Goal: Task Accomplishment & Management: Use online tool/utility

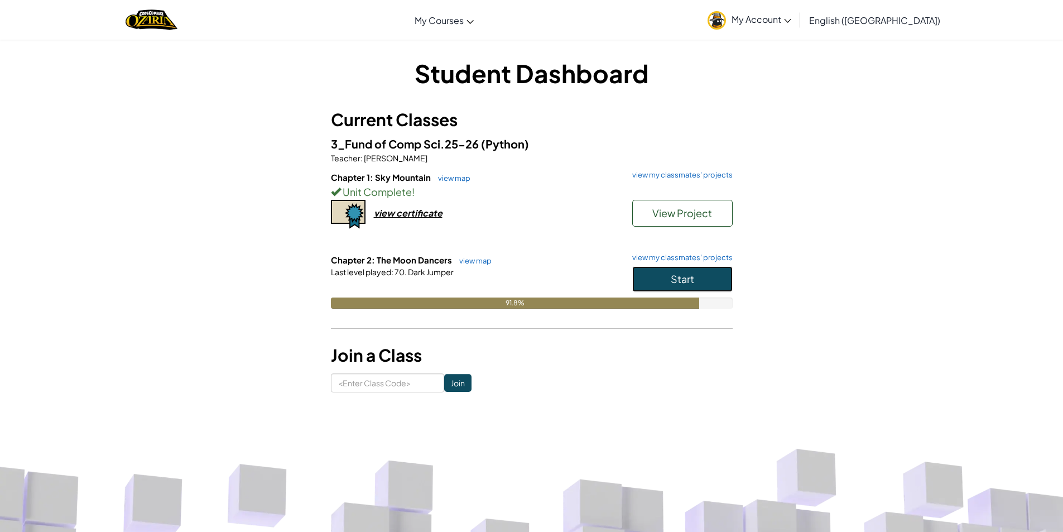
click at [653, 279] on button "Start" at bounding box center [682, 279] width 100 height 26
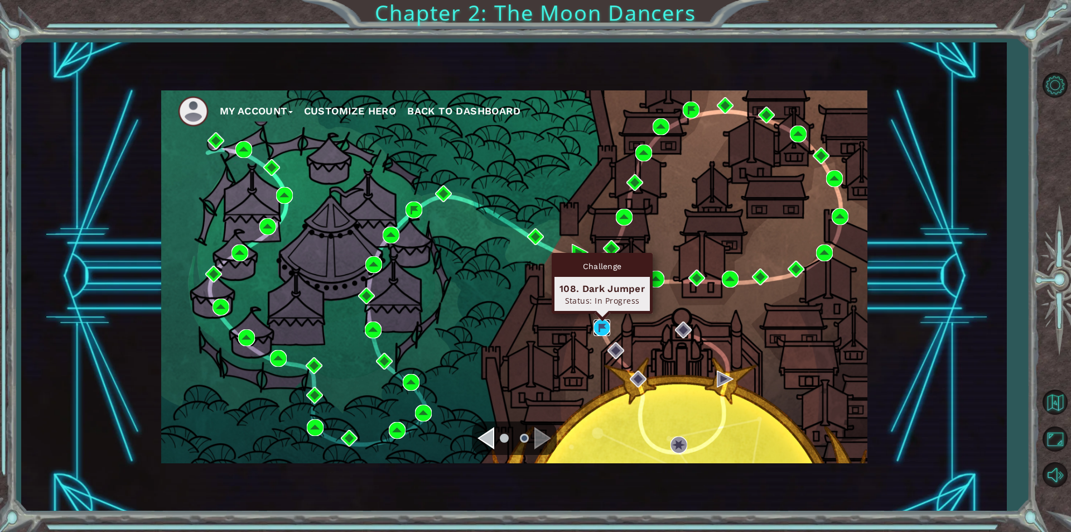
click at [600, 325] on img at bounding box center [602, 327] width 17 height 17
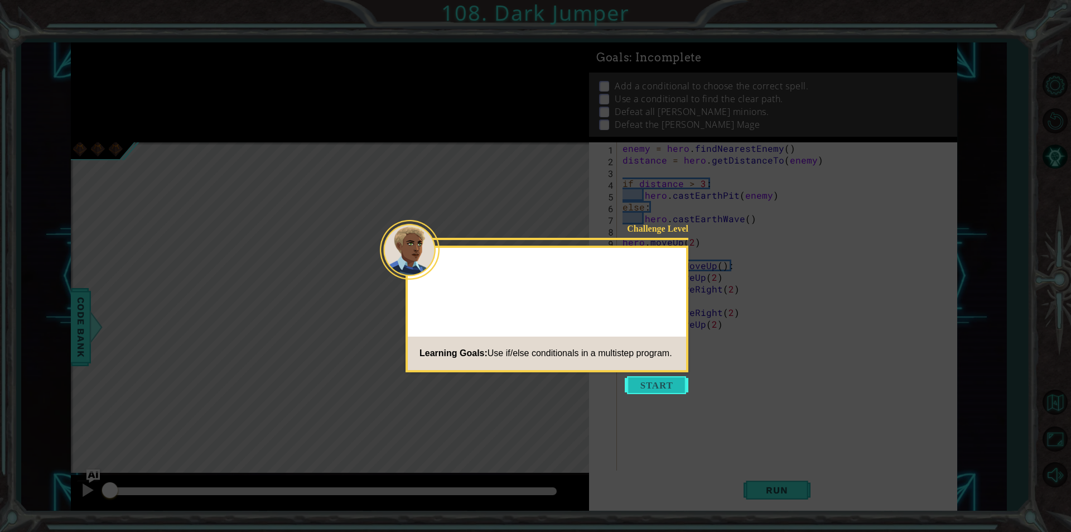
click at [651, 379] on button "Start" at bounding box center [657, 385] width 64 height 18
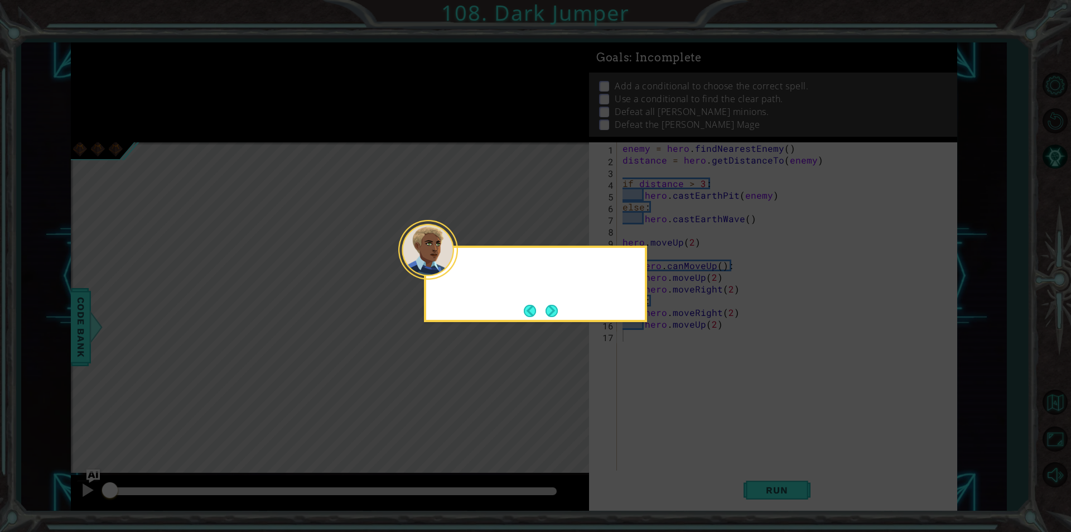
click at [651, 379] on icon at bounding box center [535, 266] width 1071 height 532
click at [557, 315] on button "Next" at bounding box center [552, 311] width 20 height 20
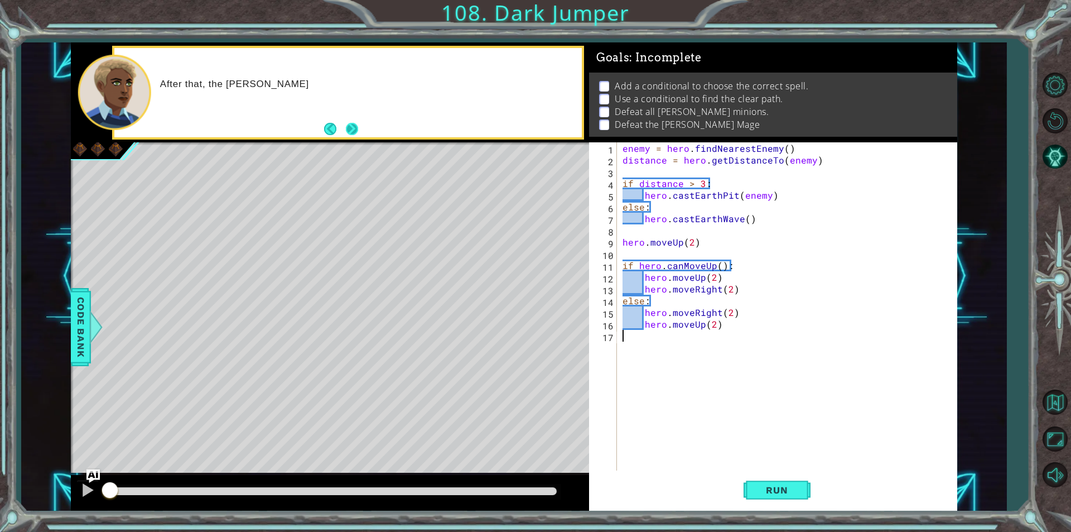
click at [360, 121] on button "Next" at bounding box center [352, 129] width 16 height 16
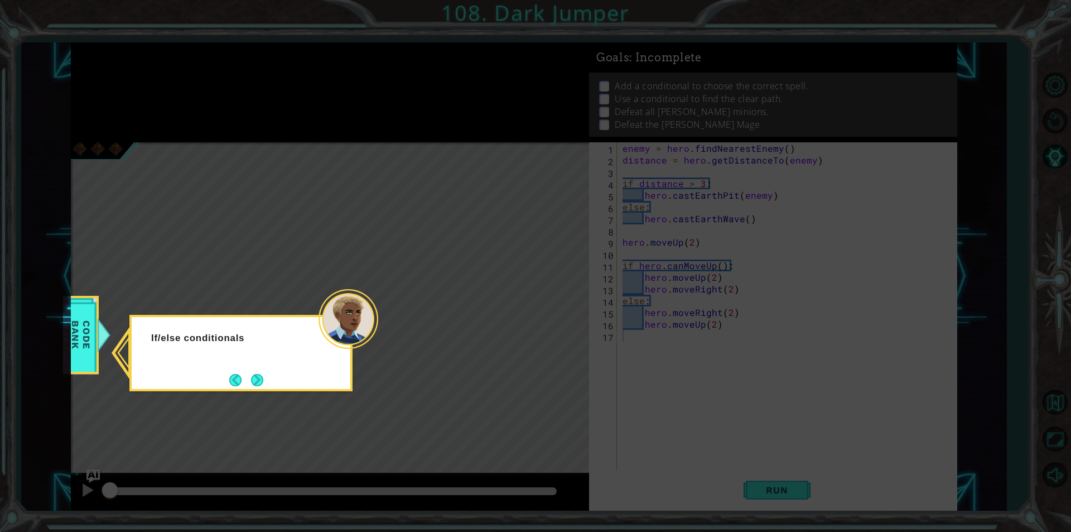
click at [251, 382] on button "Next" at bounding box center [257, 379] width 13 height 13
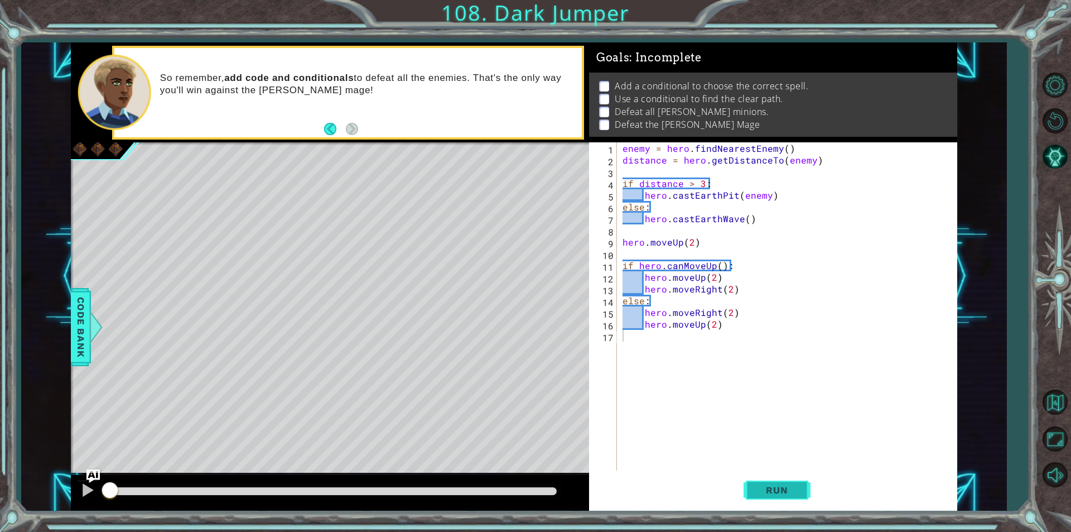
click at [789, 502] on button "Run" at bounding box center [777, 490] width 67 height 37
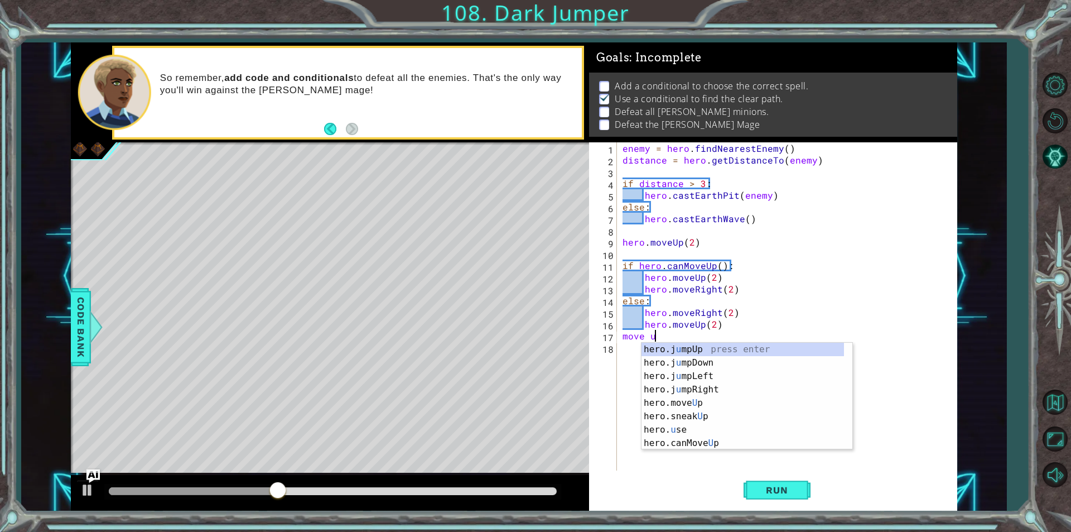
scroll to position [0, 2]
click at [673, 349] on div "hero.move Up press enter hero.sneak Up press enter hero.jump Up press enter her…" at bounding box center [747, 403] width 211 height 121
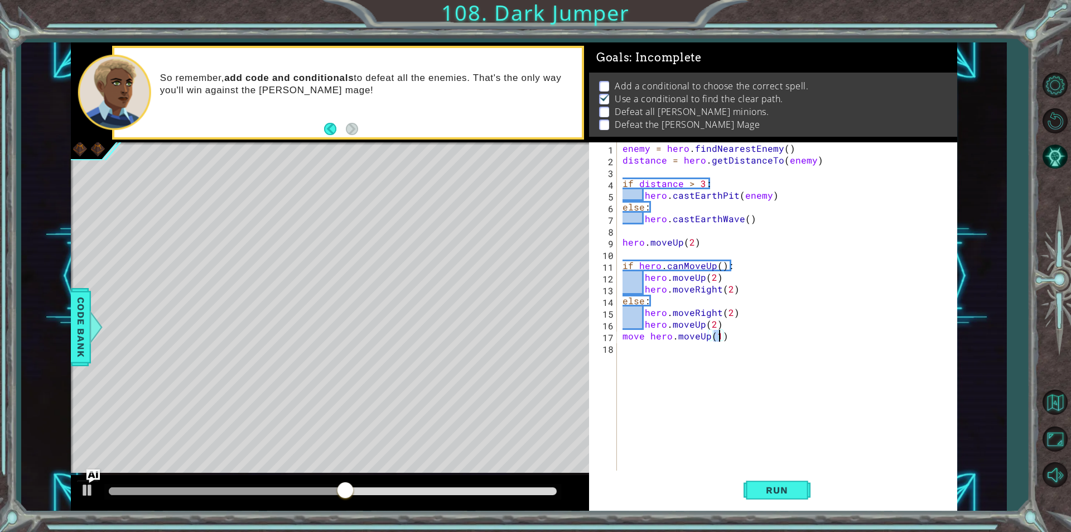
click at [645, 336] on div "enemy = hero . findNearestEnemy ( ) distance = hero . getDistanceTo ( enemy ) i…" at bounding box center [790, 318] width 339 height 352
type textarea "hero.moveUp(1)"
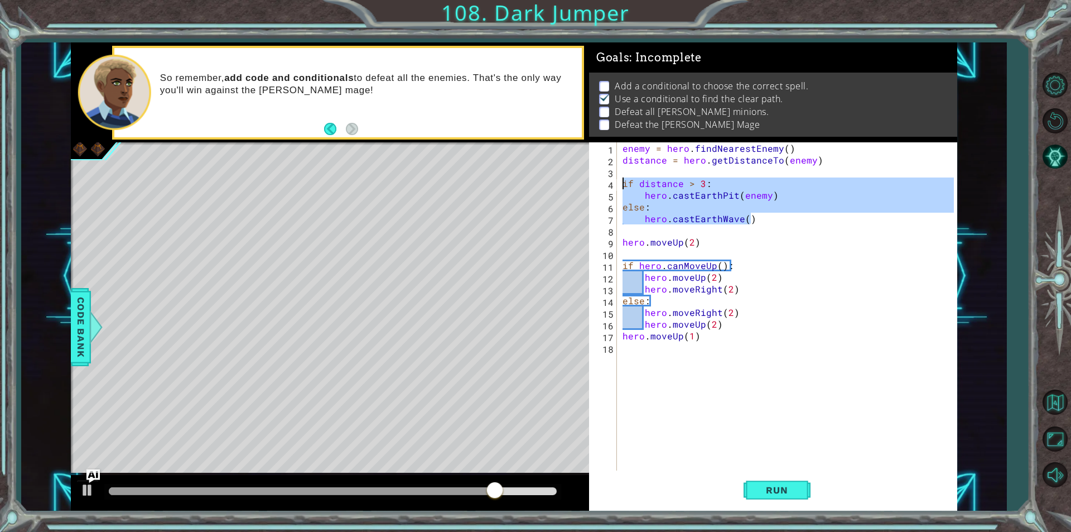
drag, startPoint x: 765, startPoint y: 224, endPoint x: 610, endPoint y: 180, distance: 161.3
click at [610, 180] on div "1 2 3 4 5 6 7 8 9 10 11 12 13 14 15 16 17 18 enemy = hero . findNearestEnemy ( …" at bounding box center [771, 306] width 365 height 328
type textarea "if distance > 3: hero.castEarthPit(enemy)"
click at [660, 357] on div "enemy = hero . findNearestEnemy ( ) distance = hero . getDistanceTo ( enemy ) i…" at bounding box center [790, 318] width 339 height 352
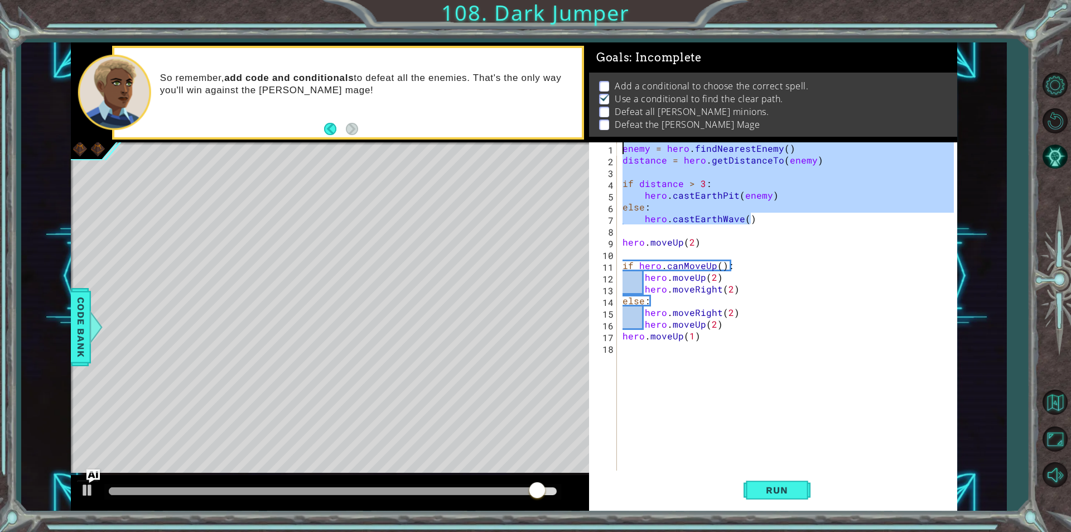
drag, startPoint x: 761, startPoint y: 216, endPoint x: 598, endPoint y: 144, distance: 178.6
click at [597, 144] on div "1 2 3 4 5 6 7 8 9 10 11 12 13 14 15 16 17 18 enemy = hero . findNearestEnemy ( …" at bounding box center [771, 306] width 365 height 328
click at [651, 338] on div "enemy = hero . findNearestEnemy ( ) distance = hero . getDistanceTo ( enemy ) i…" at bounding box center [790, 318] width 339 height 352
type textarea "hero.moveUp(1)"
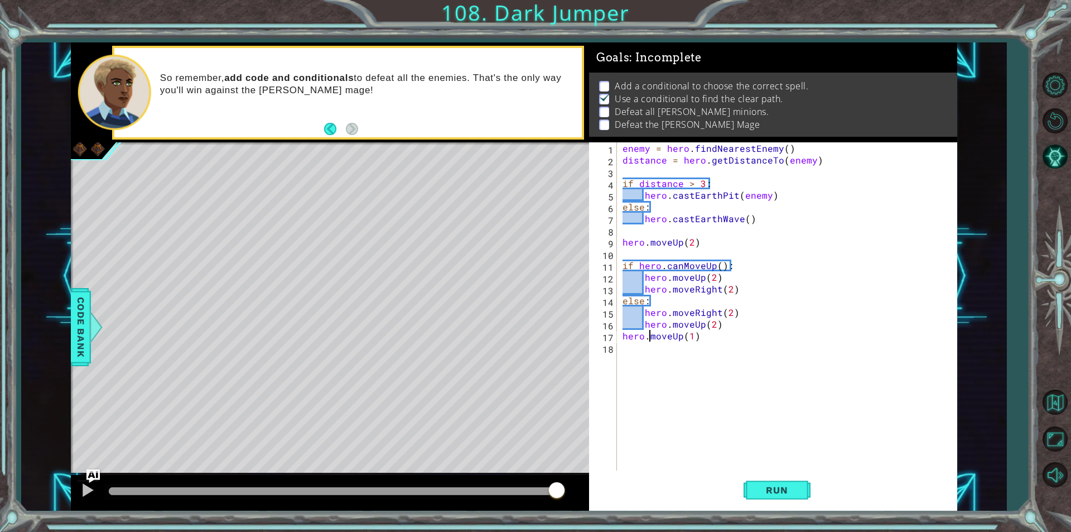
click at [646, 353] on div "enemy = hero . findNearestEnemy ( ) distance = hero . getDistanceTo ( enemy ) i…" at bounding box center [790, 318] width 339 height 352
paste textarea "hero.castEarthWave()"
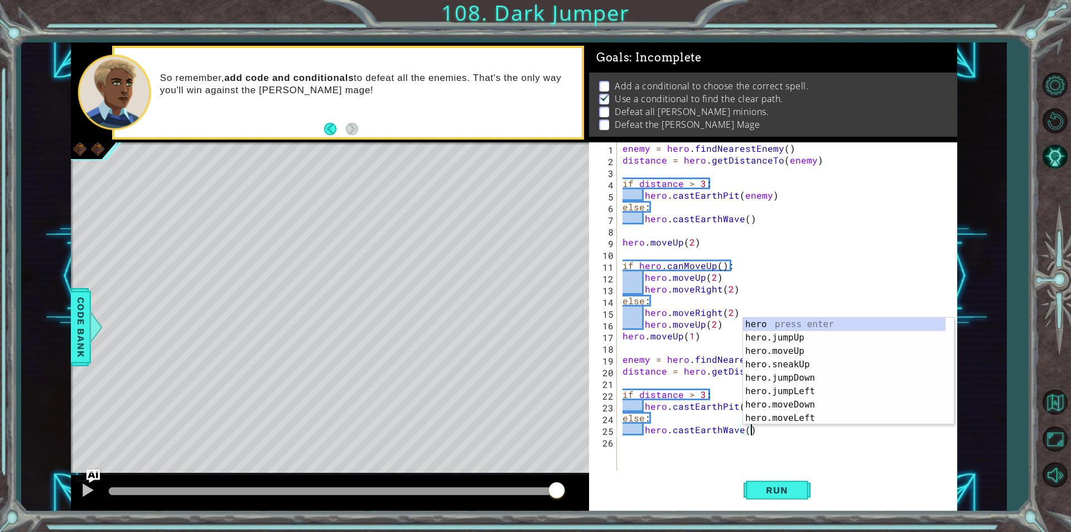
click at [674, 398] on div "enemy = hero . findNearestEnemy ( ) distance = hero . getDistanceTo ( enemy ) i…" at bounding box center [790, 318] width 339 height 352
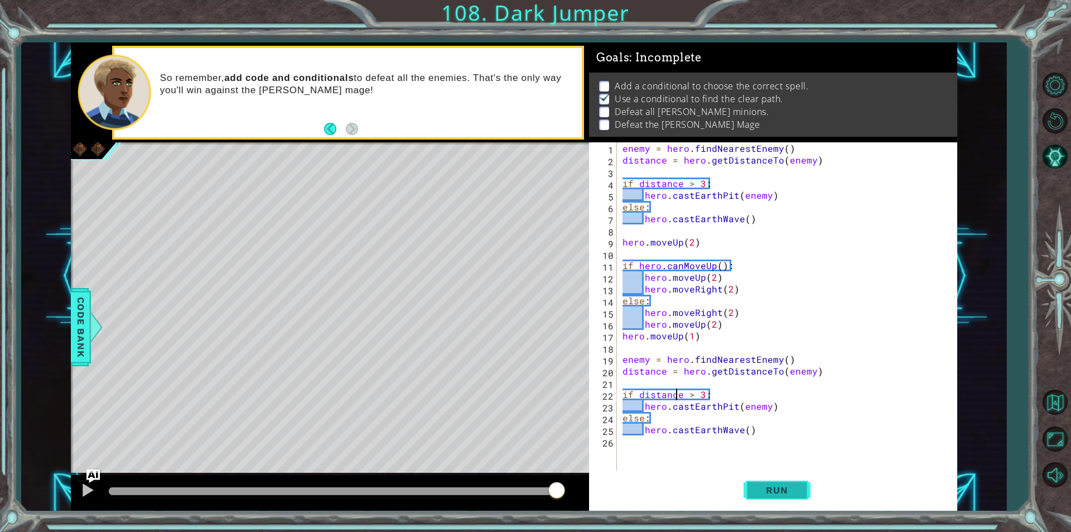
type textarea "if distance > 3:"
click at [762, 499] on button "Run" at bounding box center [777, 490] width 67 height 37
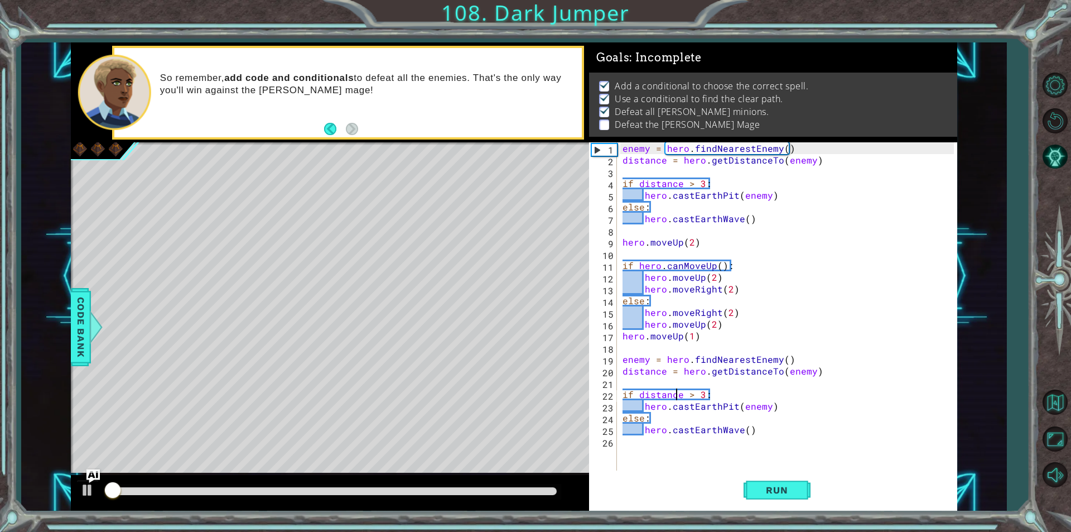
click at [507, 489] on div at bounding box center [333, 491] width 448 height 8
click at [656, 452] on div "enemy = hero . findNearestEnemy ( ) distance = hero . getDistanceTo ( enemy ) i…" at bounding box center [790, 318] width 339 height 352
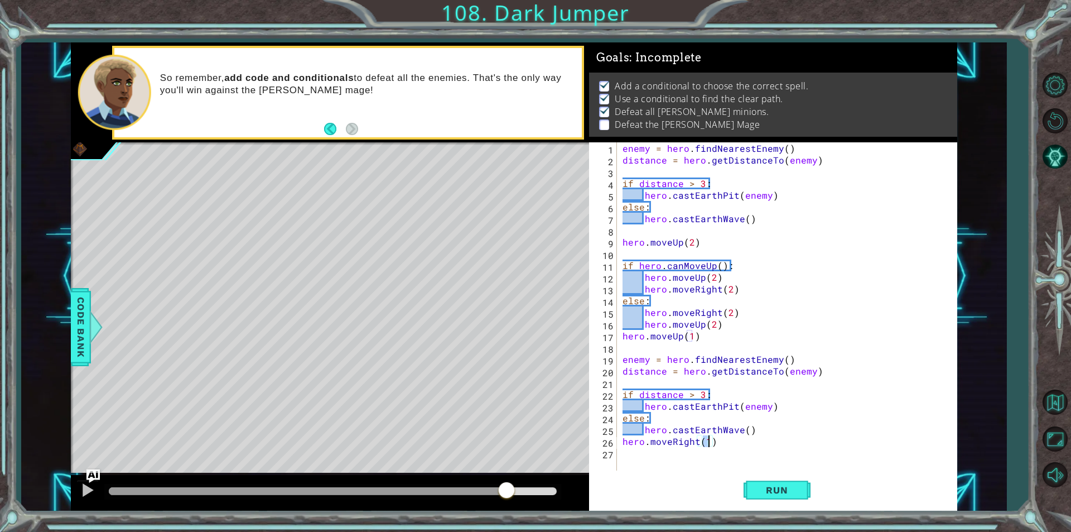
type textarea "hero.moveRight(2)"
click at [720, 450] on div "enemy = hero . findNearestEnemy ( ) distance = hero . getDistanceTo ( enemy ) i…" at bounding box center [790, 318] width 339 height 352
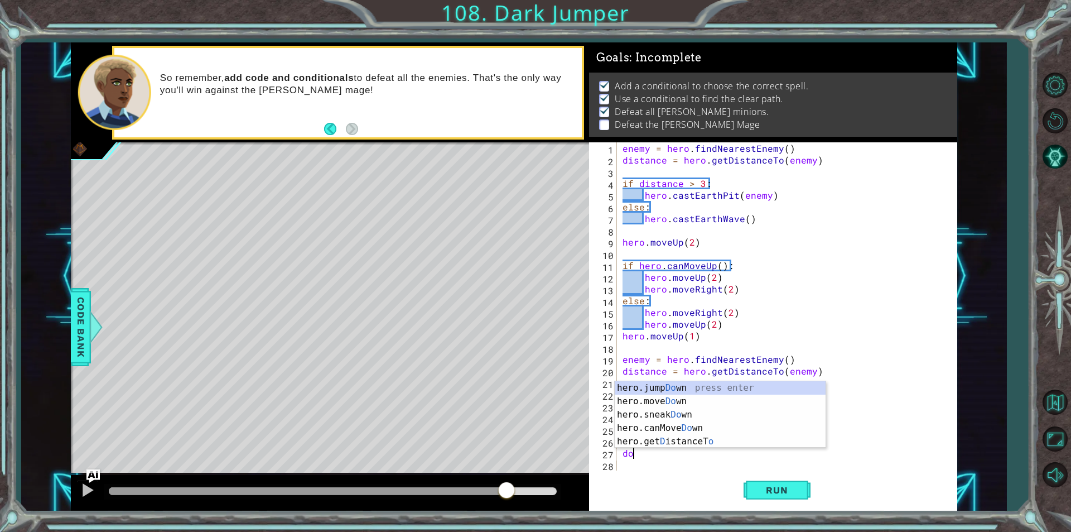
scroll to position [0, 1]
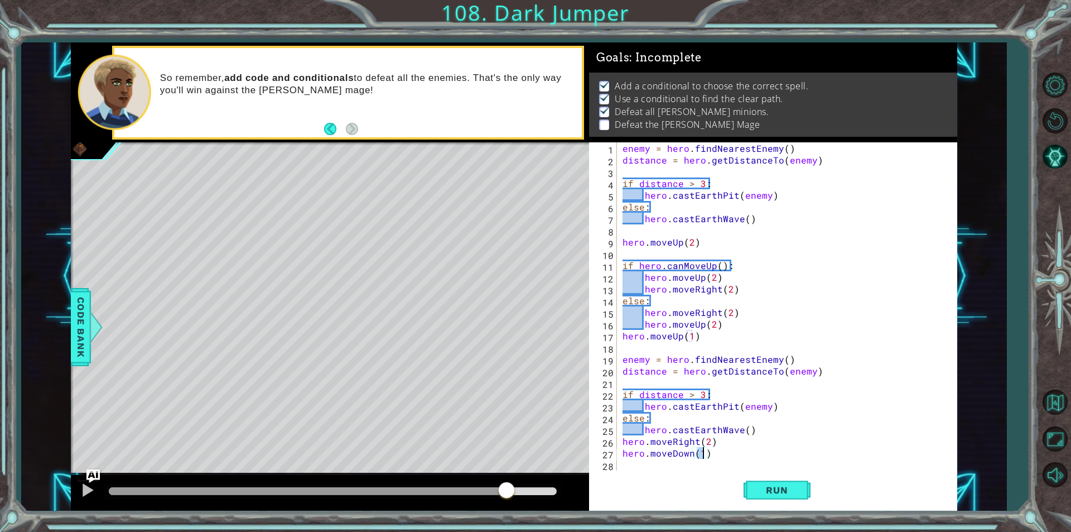
type textarea "hero.moveDown(2)"
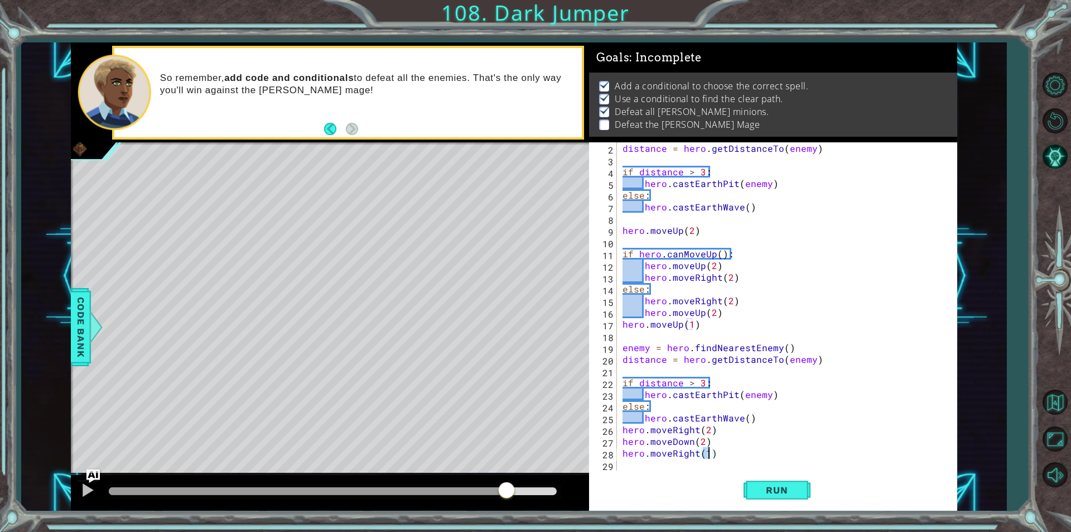
type textarea "hero.moveRight(2)"
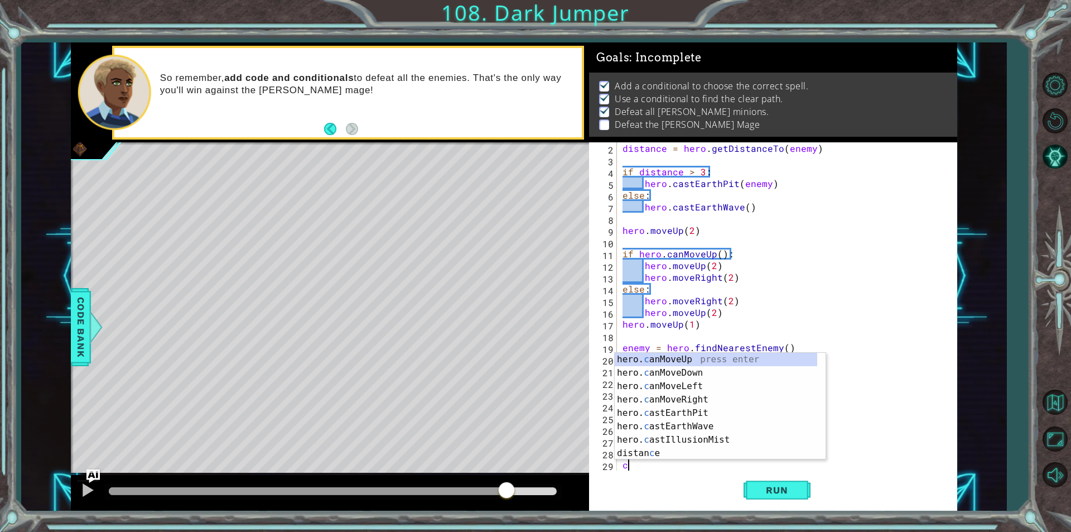
scroll to position [23, 0]
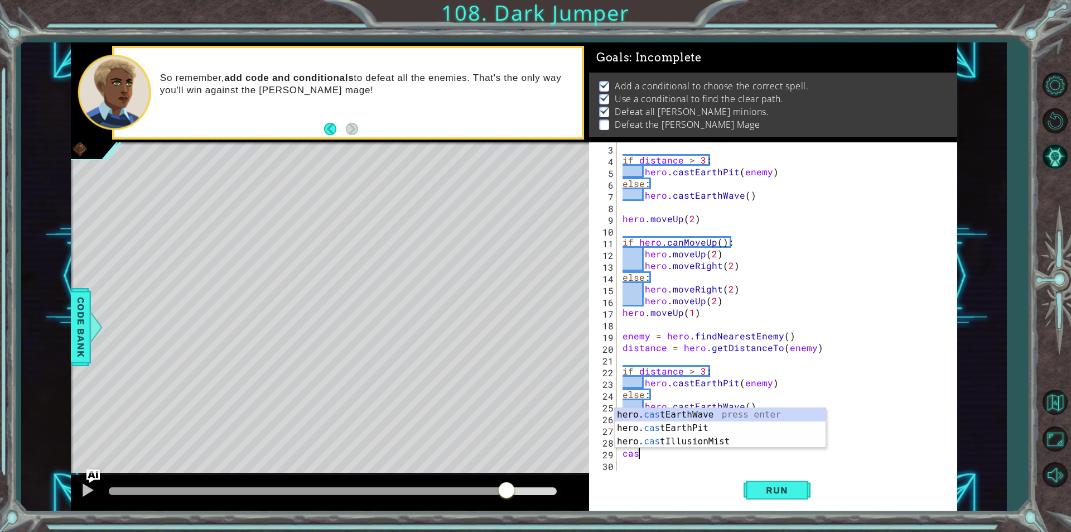
type textarea "cast"
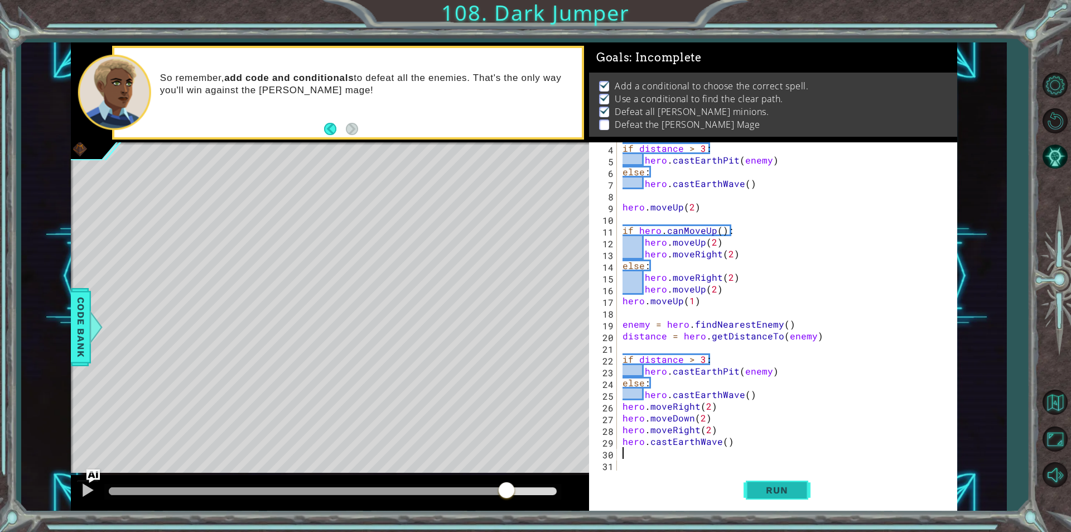
click at [762, 500] on button "Run" at bounding box center [777, 490] width 67 height 37
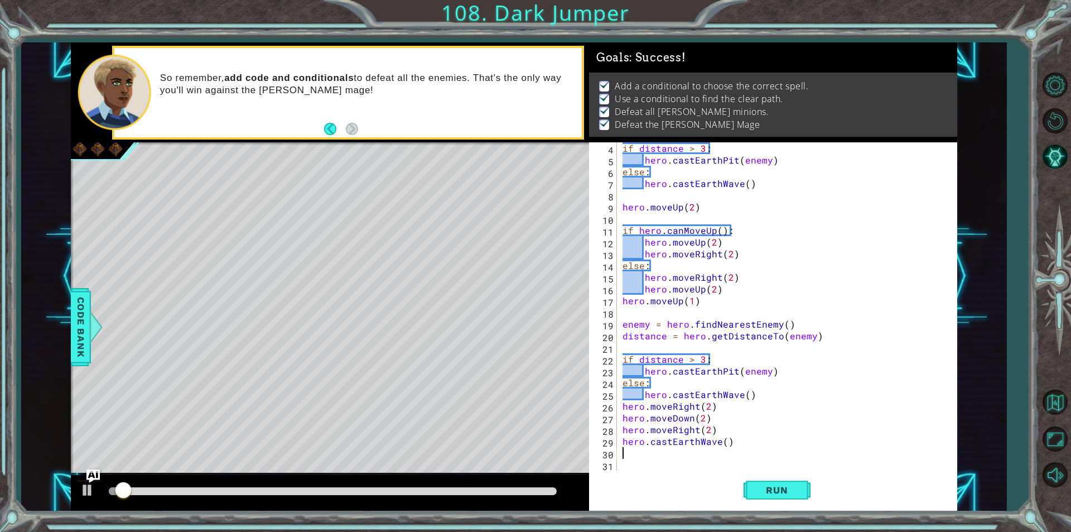
click at [529, 487] on div at bounding box center [333, 491] width 448 height 8
drag, startPoint x: 530, startPoint y: 487, endPoint x: 658, endPoint y: 459, distance: 131.3
click at [656, 460] on div "1 ההההההההההההההההההההההההההההההההההההההההההההההההההההההההההההההההההההההההההההה…" at bounding box center [514, 276] width 887 height 468
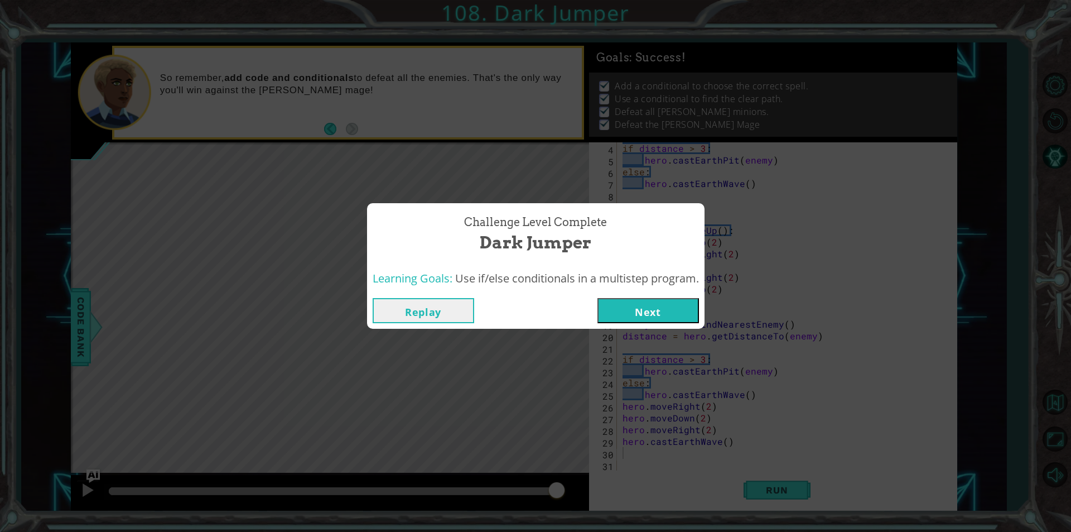
click at [660, 311] on button "Next" at bounding box center [649, 310] width 102 height 25
